Goal: Information Seeking & Learning: Compare options

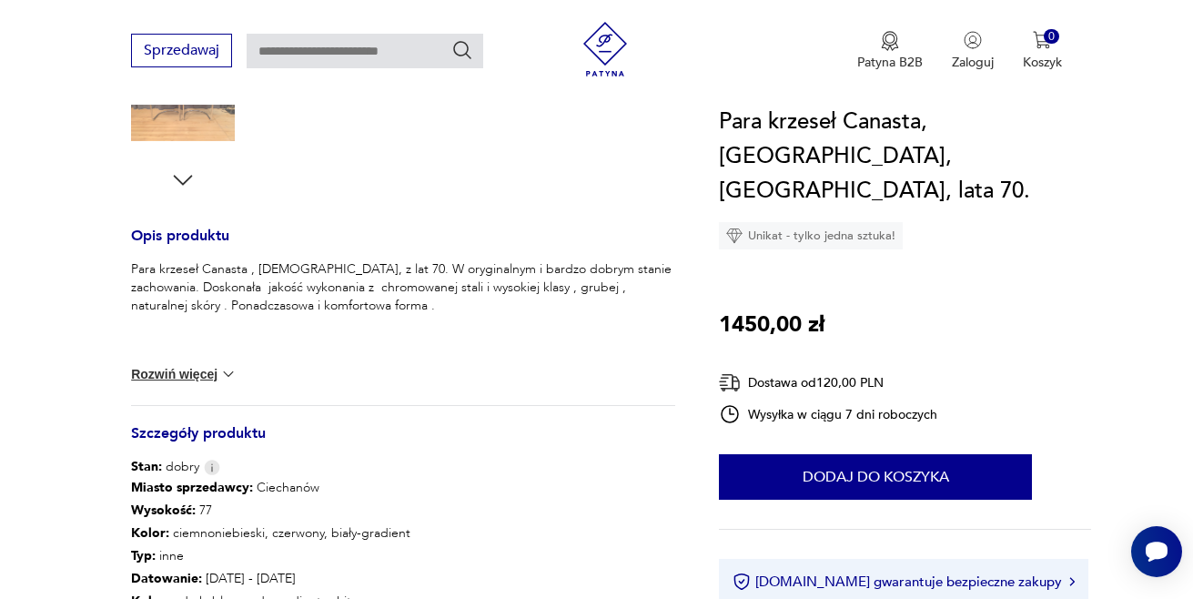
scroll to position [665, 0]
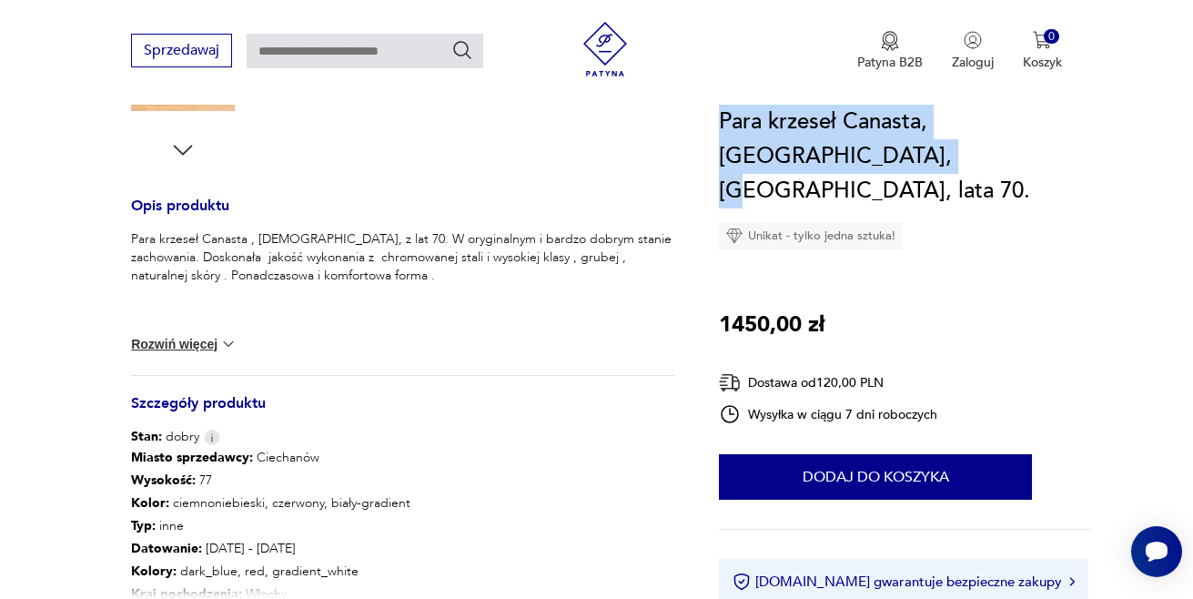
drag, startPoint x: 724, startPoint y: 119, endPoint x: 843, endPoint y: 152, distance: 123.7
click at [843, 152] on h1 "Para krzeseł Canasta, Arrben, Włochy, lata 70." at bounding box center [905, 157] width 372 height 104
copy h1 "Para krzeseł Canasta, Arrben, Włochy, lata"
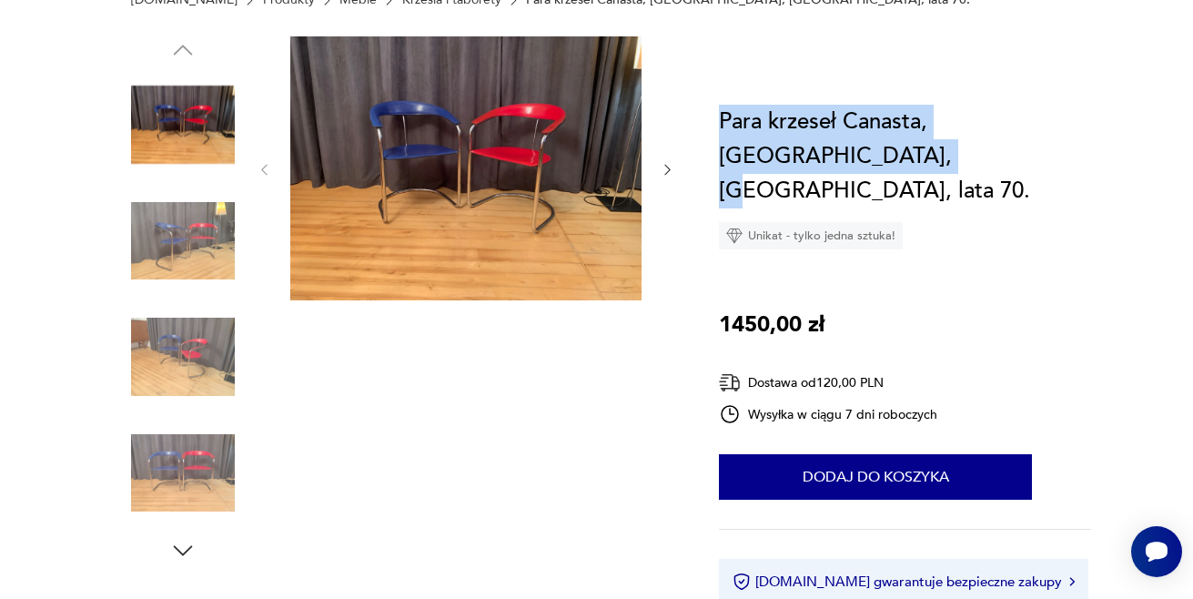
scroll to position [91, 0]
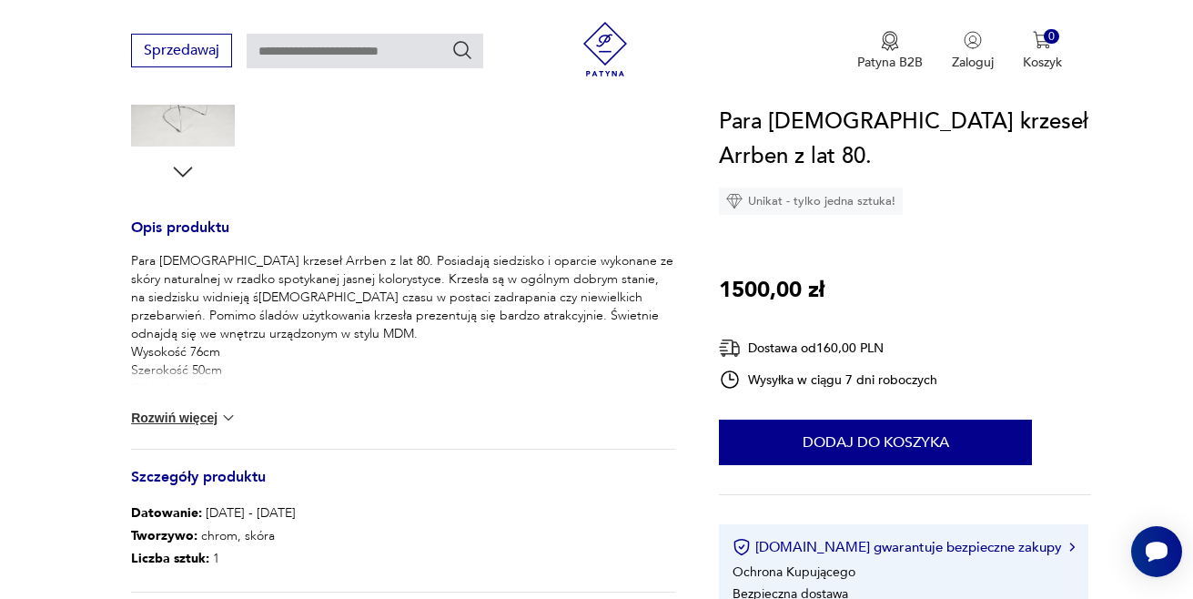
scroll to position [637, 0]
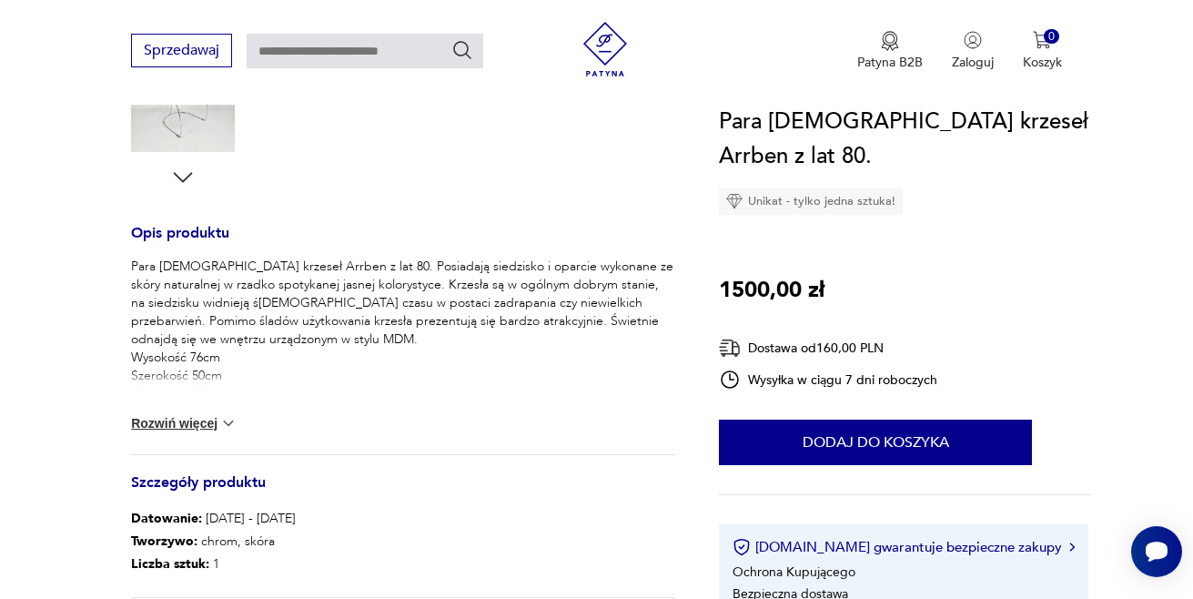
click at [208, 424] on button "Rozwiń więcej" at bounding box center [184, 423] width 106 height 18
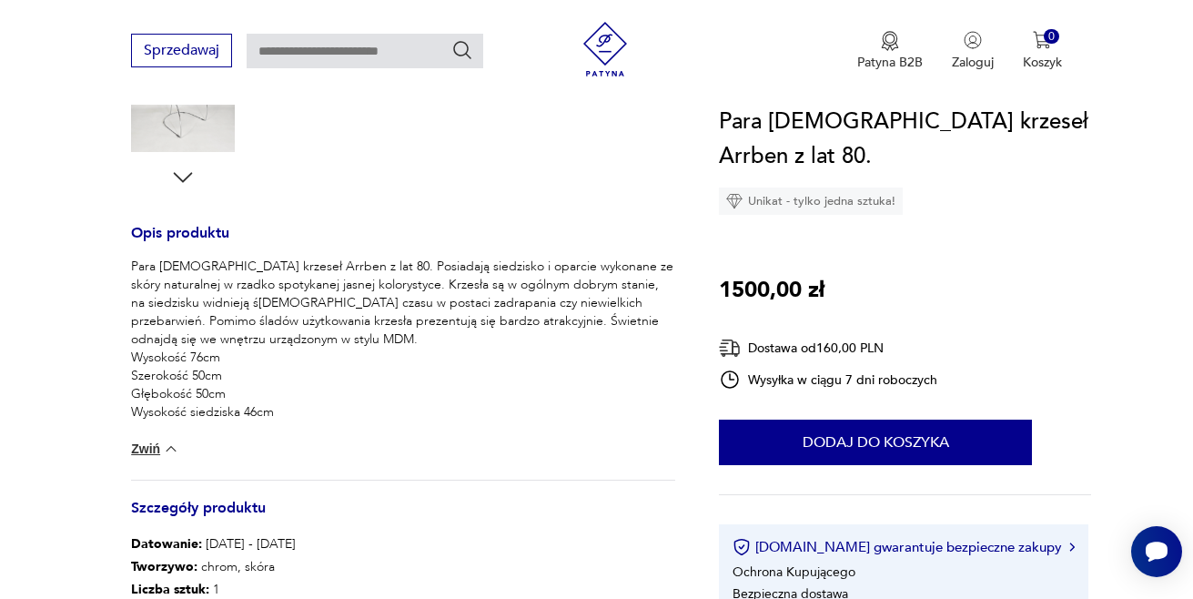
scroll to position [728, 0]
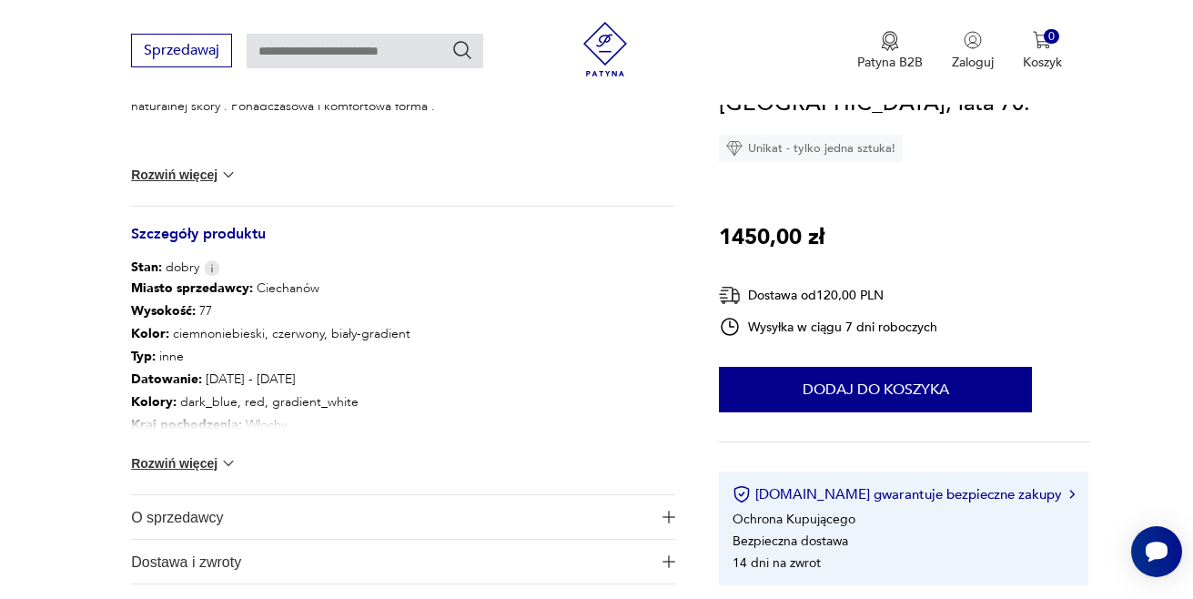
click at [229, 461] on img at bounding box center [228, 463] width 18 height 18
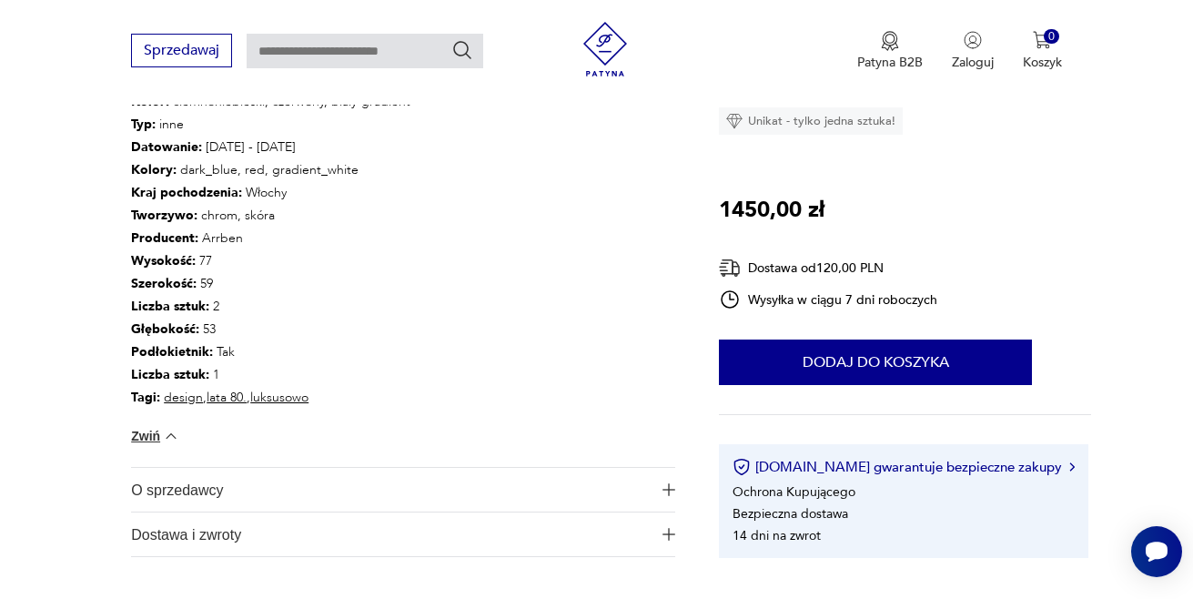
scroll to position [1098, 0]
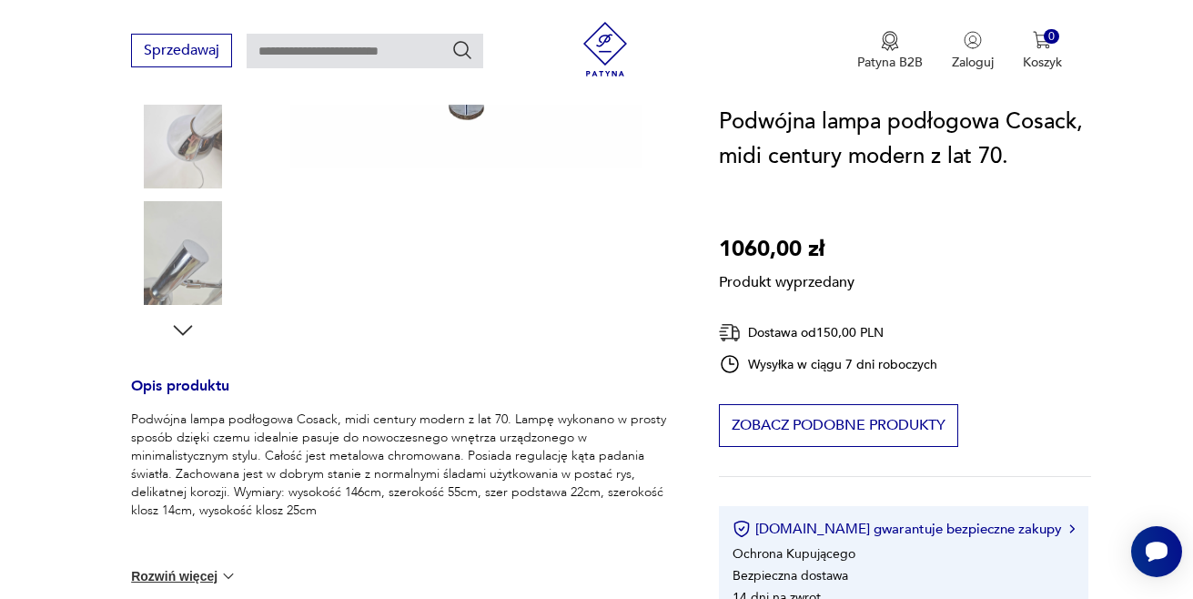
scroll to position [490, 0]
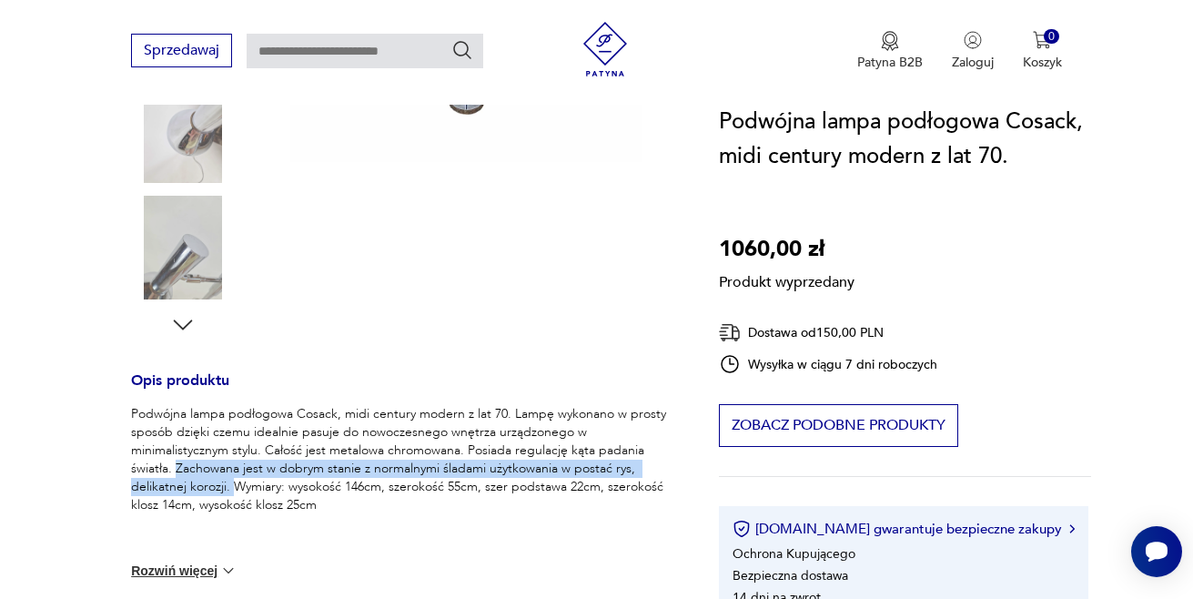
drag, startPoint x: 178, startPoint y: 463, endPoint x: 233, endPoint y: 480, distance: 57.9
click at [233, 480] on p "Podwójna lampa podłogowa Cosack, midi century modern z lat 70. Lampę wykonano w…" at bounding box center [403, 459] width 544 height 109
copy p "Zachowana jest w dobrym stanie z normalnymi śladami użytkowania w postać rys, d…"
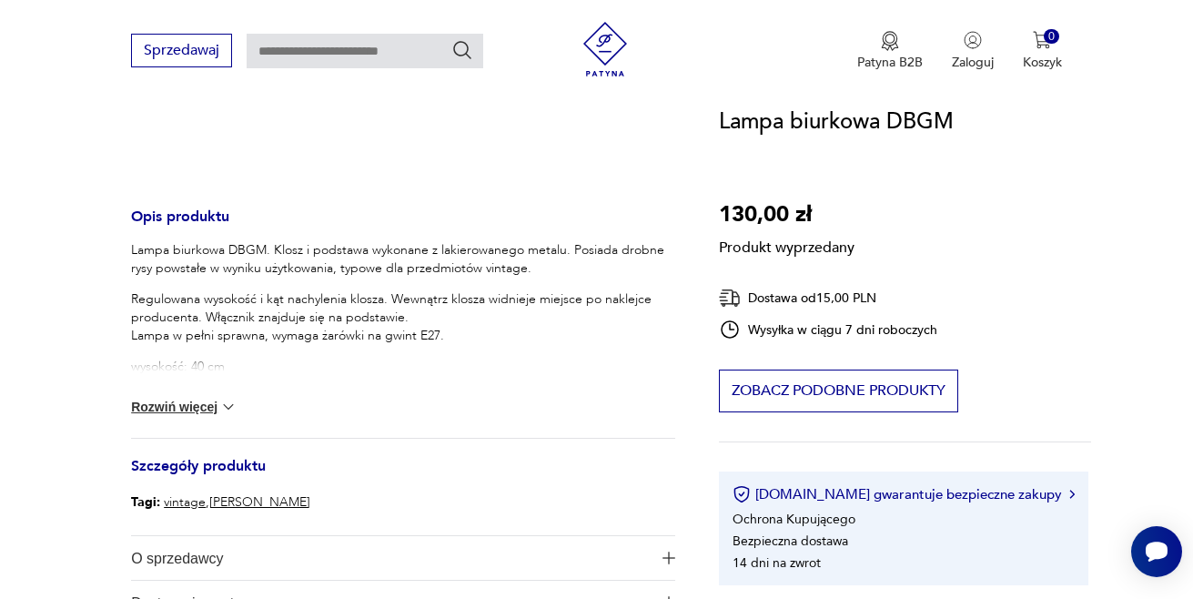
scroll to position [620, 0]
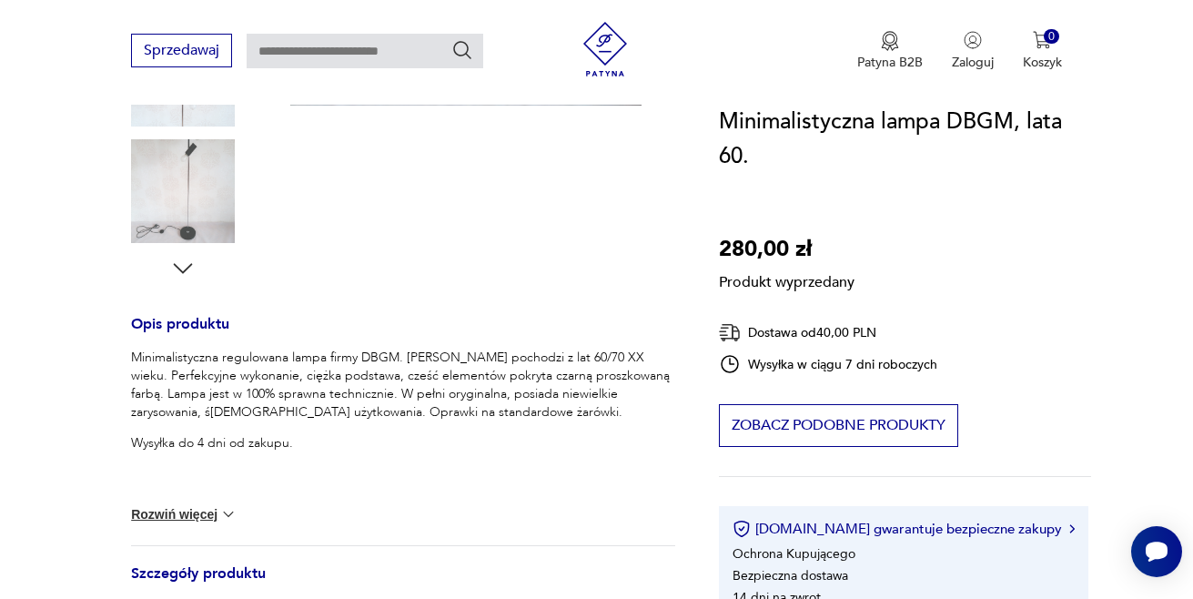
scroll to position [544, 0]
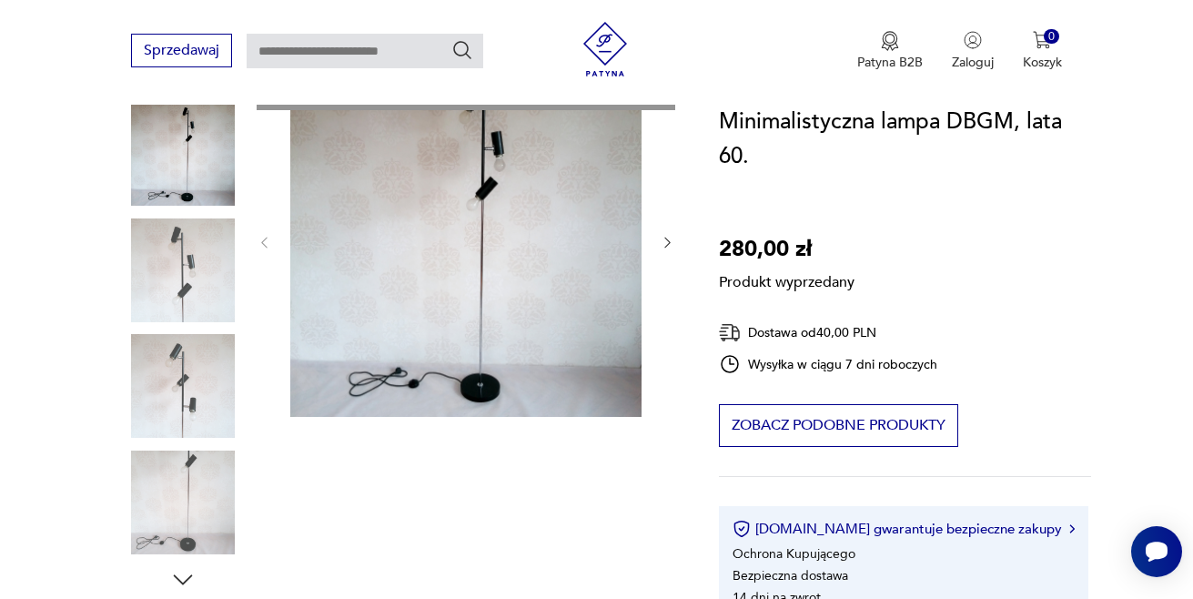
scroll to position [205, 0]
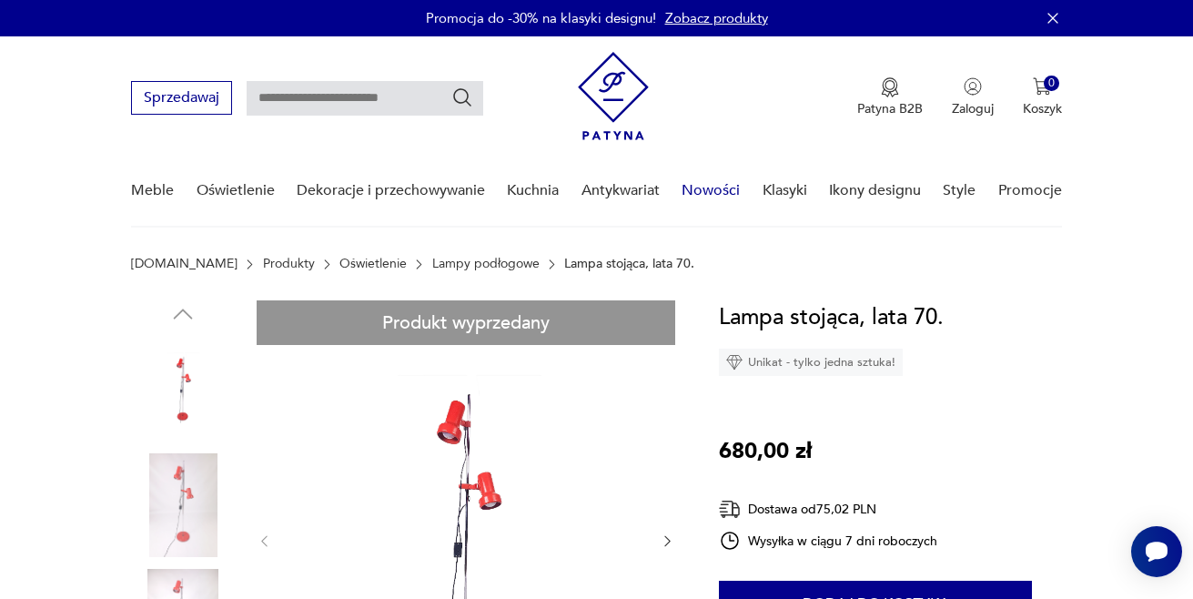
click at [1177, 127] on nav "Sprzedawaj Patyna B2B Zaloguj 0 Koszyk Twój koszyk ( 0 ) Brak produktów w koszy…" at bounding box center [596, 131] width 1193 height 191
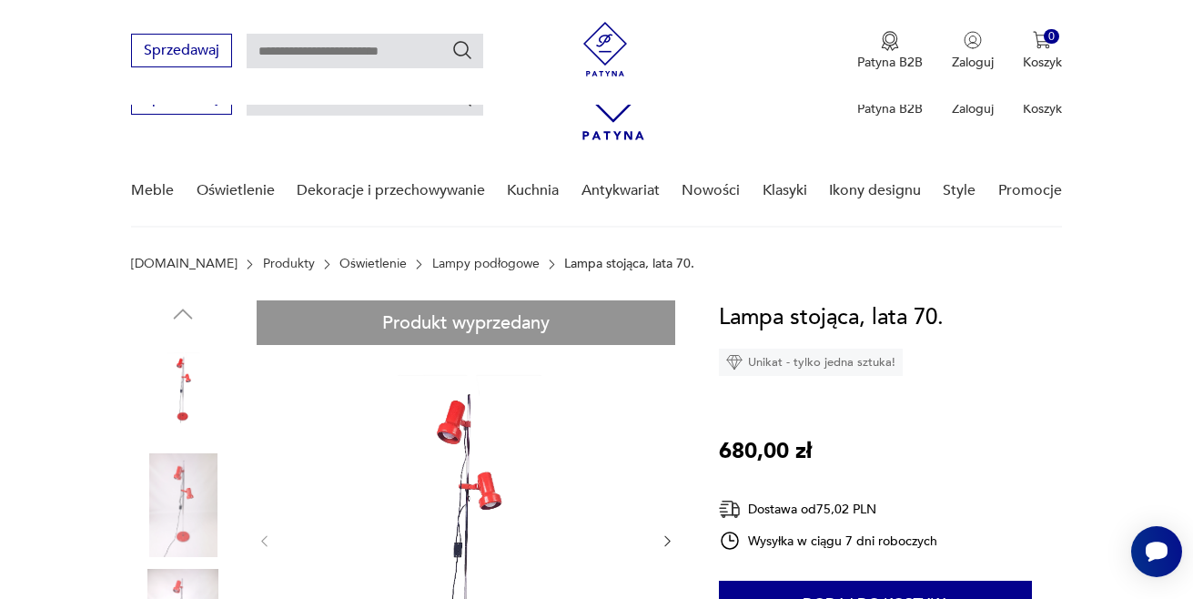
click at [1130, 273] on section "[DOMAIN_NAME] Produkty Oświetlenie Lampy podłogowe Lampa stojąca, lata 70." at bounding box center [596, 279] width 1193 height 44
click at [1166, 268] on section "[DOMAIN_NAME] Produkty Oświetlenie Lampy podłogowe Lampa stojąca, lata 70." at bounding box center [596, 279] width 1193 height 44
click at [1141, 286] on section "[DOMAIN_NAME] Produkty Oświetlenie Lampy podłogowe Lampa stojąca, lata 70." at bounding box center [596, 279] width 1193 height 44
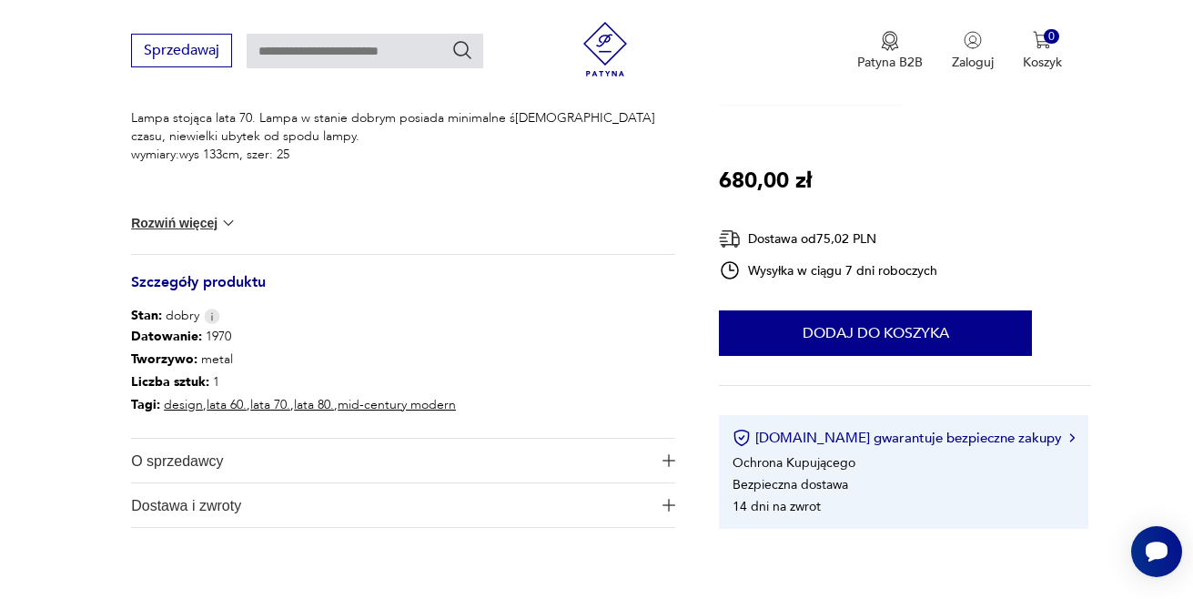
scroll to position [817, 0]
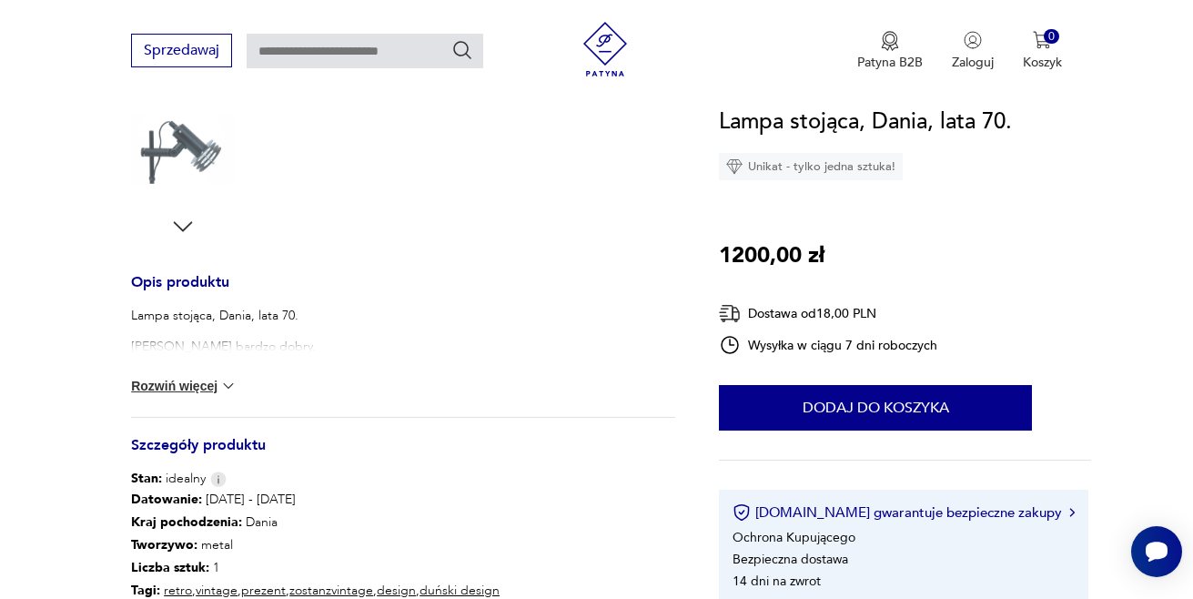
scroll to position [699, 0]
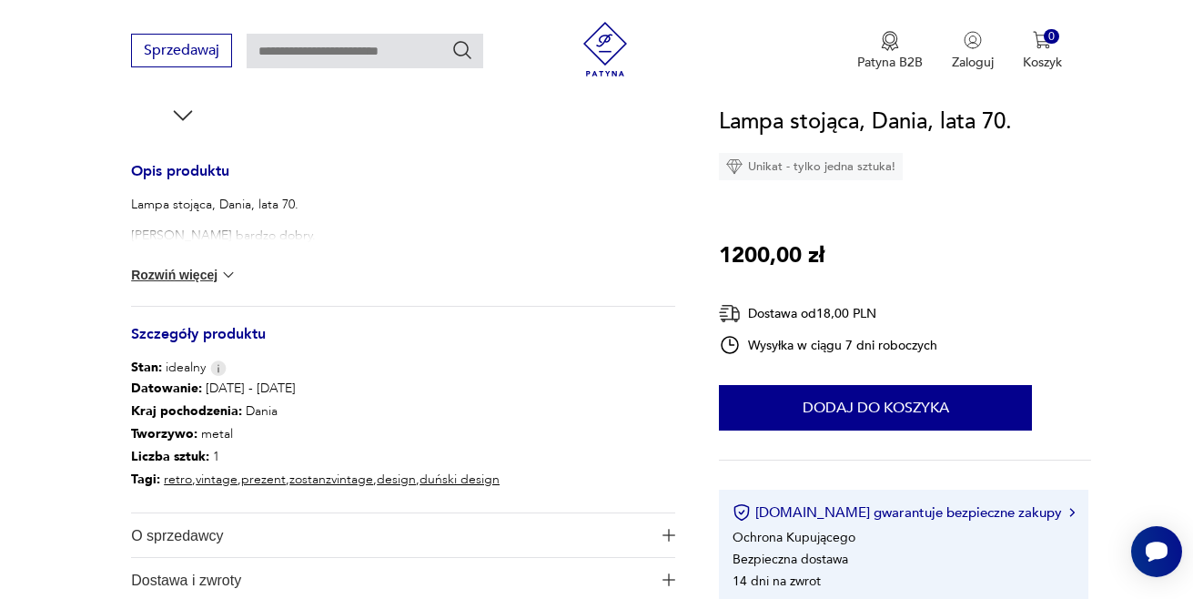
click at [230, 275] on img at bounding box center [228, 275] width 18 height 18
